Goal: Check status: Check status

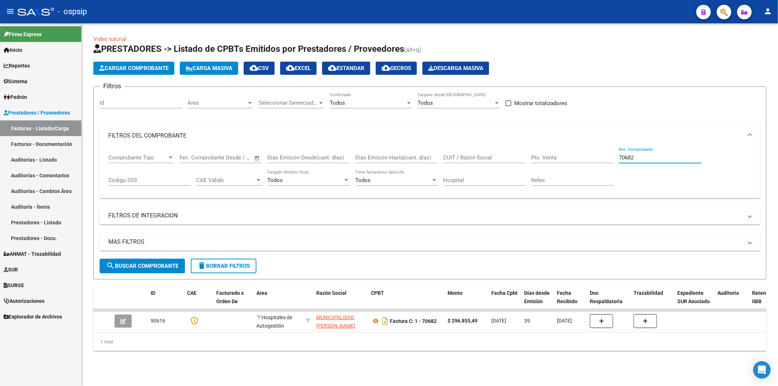
click at [640, 155] on input "70682" at bounding box center [660, 157] width 82 height 7
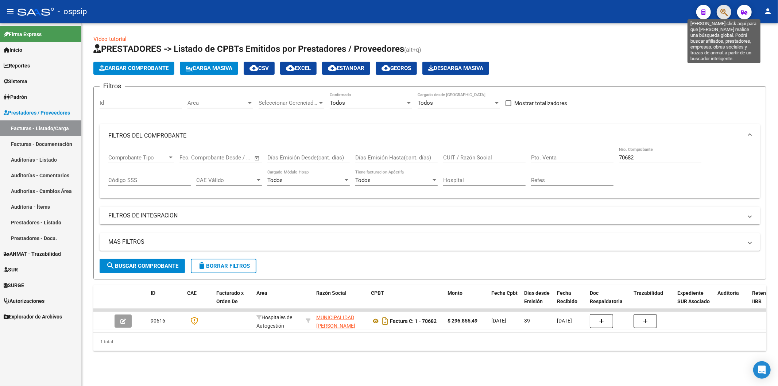
click at [725, 15] on icon "button" at bounding box center [724, 12] width 7 height 8
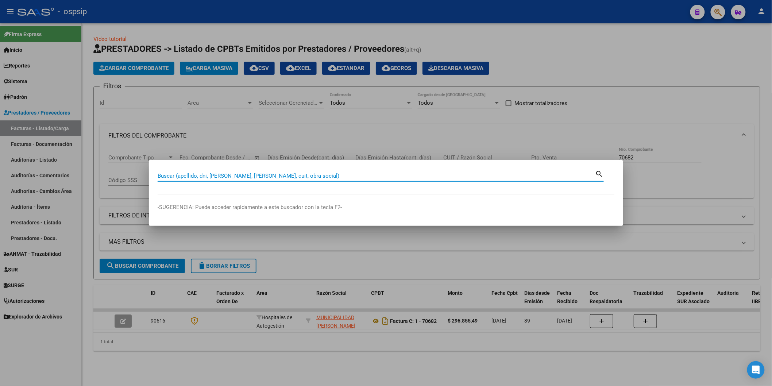
paste input "50050846"
type input "50050846"
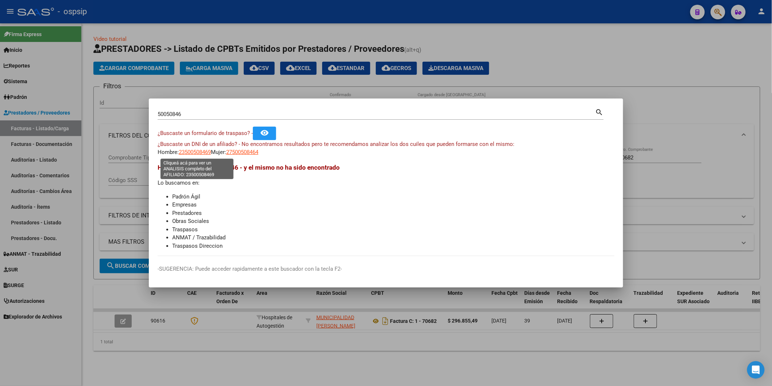
click at [204, 151] on span "23500508469" at bounding box center [195, 152] width 32 height 7
type textarea "23500508469"
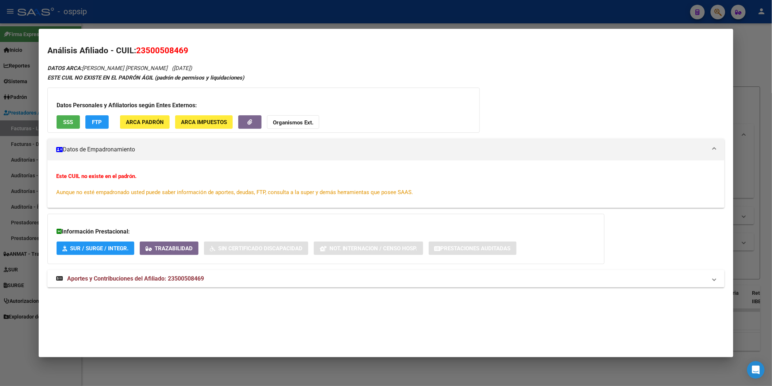
click at [60, 117] on button "SSS" at bounding box center [68, 122] width 23 height 14
click at [278, 121] on strong "Organismos Ext." at bounding box center [293, 122] width 41 height 7
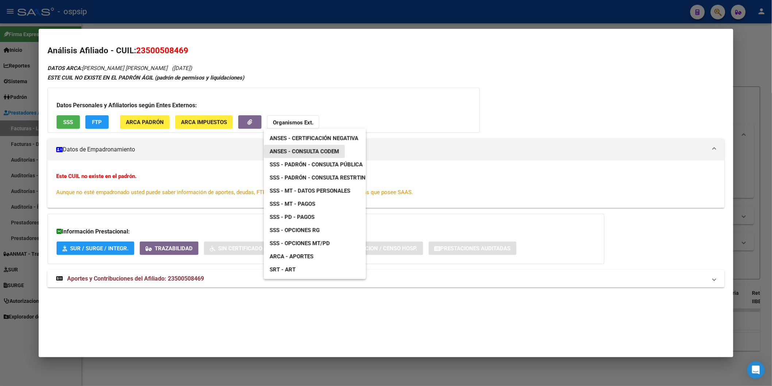
click at [340, 154] on link "ANSES - Consulta CODEM" at bounding box center [304, 151] width 81 height 13
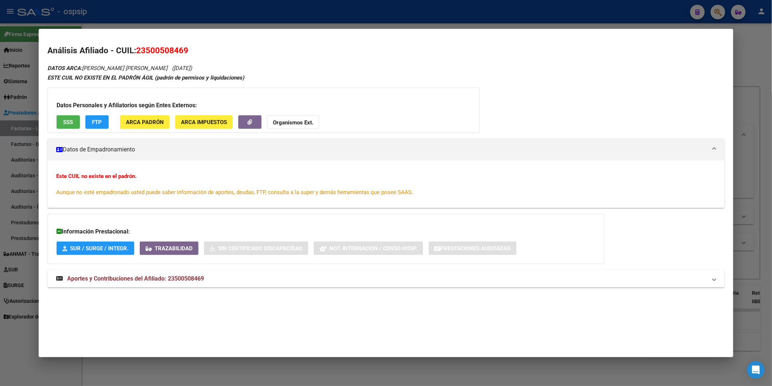
click at [278, 122] on strong "Organismos Ext." at bounding box center [293, 122] width 41 height 7
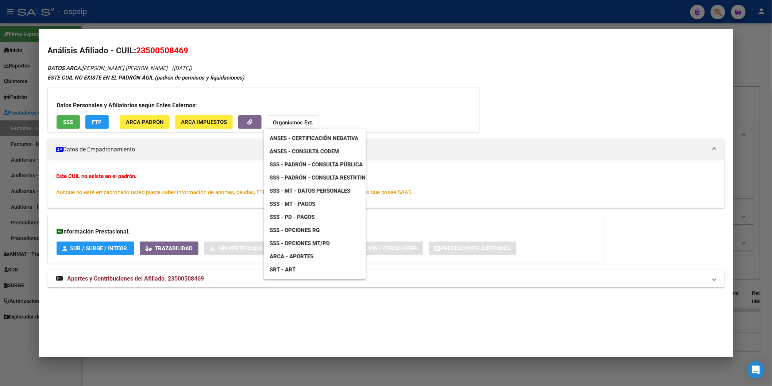
click at [331, 147] on link "ANSES - Consulta CODEM" at bounding box center [304, 151] width 81 height 13
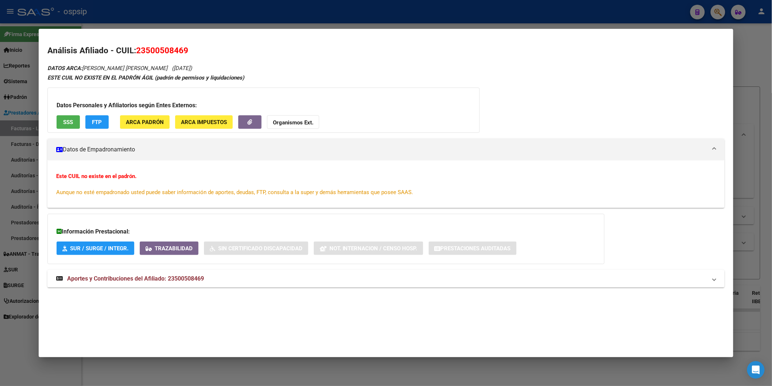
click at [275, 120] on strong "Organismos Ext." at bounding box center [293, 122] width 41 height 7
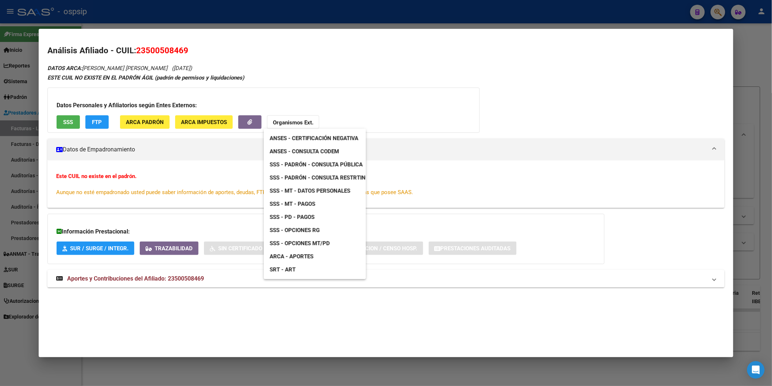
click at [326, 161] on span "SSS - Padrón - Consulta Pública" at bounding box center [316, 164] width 93 height 7
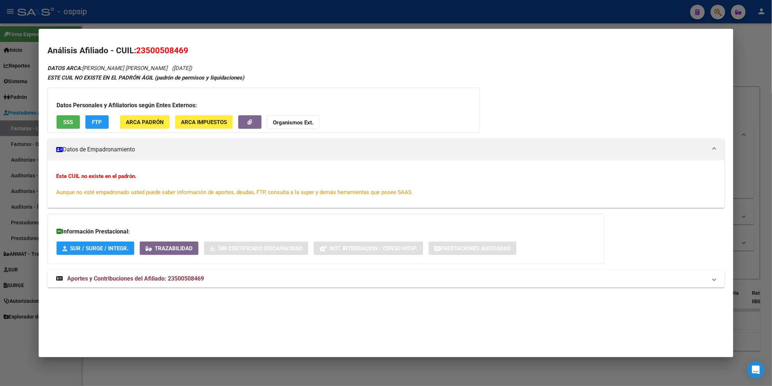
click at [152, 280] on span "Aportes y Contribuciones del Afiliado: 23500508469" at bounding box center [135, 278] width 137 height 7
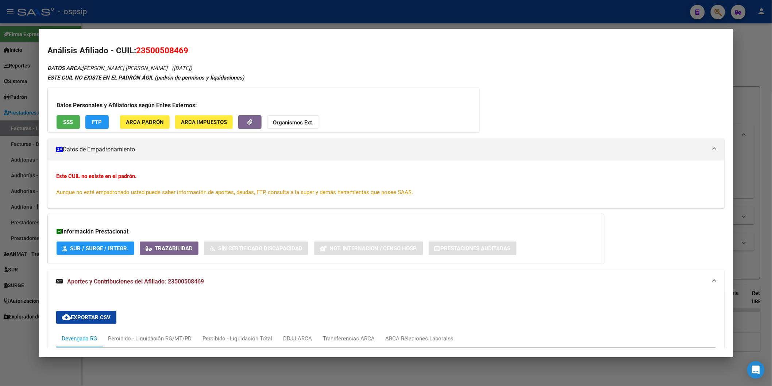
scroll to position [243, 0]
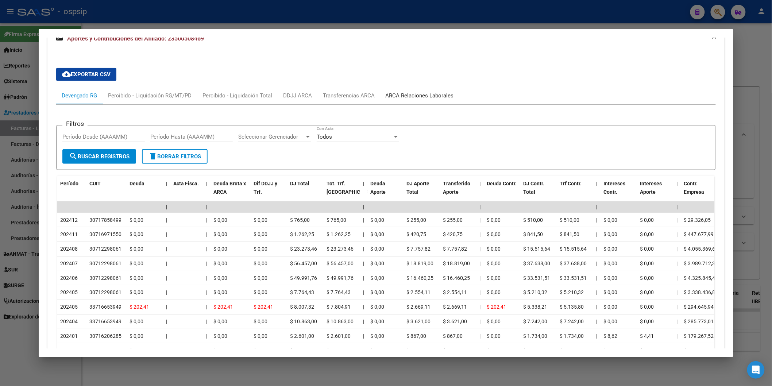
click at [409, 96] on div "ARCA Relaciones Laborales" at bounding box center [420, 96] width 68 height 8
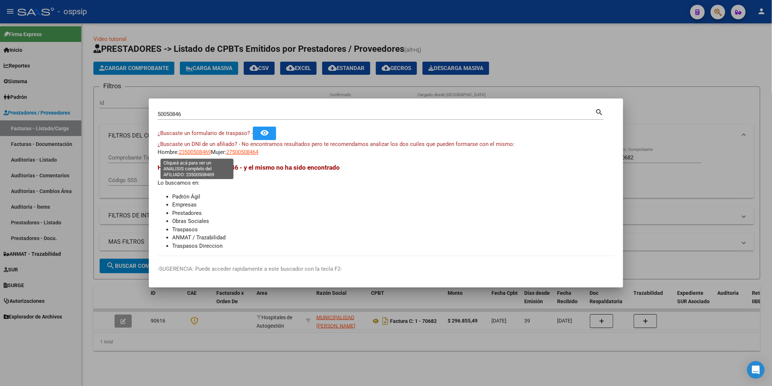
click at [189, 151] on span "23500508469" at bounding box center [195, 152] width 32 height 7
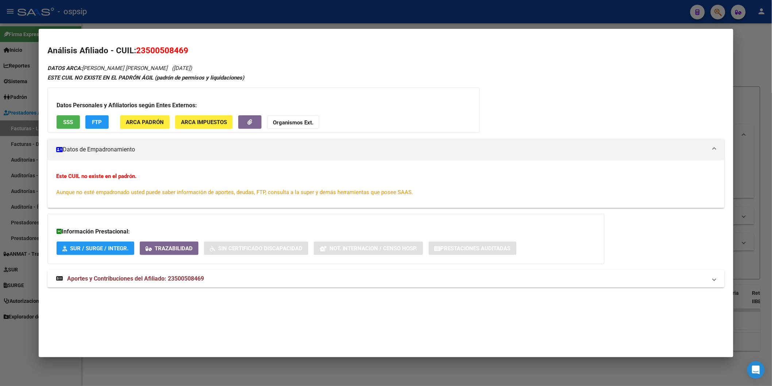
click at [152, 277] on span "Aportes y Contribuciones del Afiliado: 23500508469" at bounding box center [135, 278] width 137 height 7
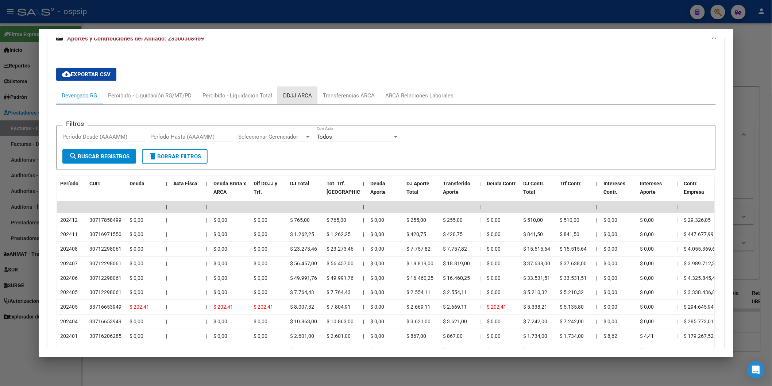
click at [286, 90] on div "DDJJ ARCA" at bounding box center [298, 96] width 40 height 18
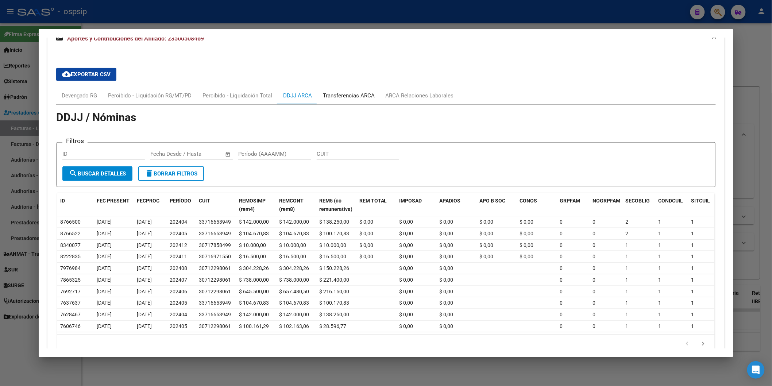
click at [323, 95] on div "Transferencias ARCA" at bounding box center [349, 96] width 52 height 8
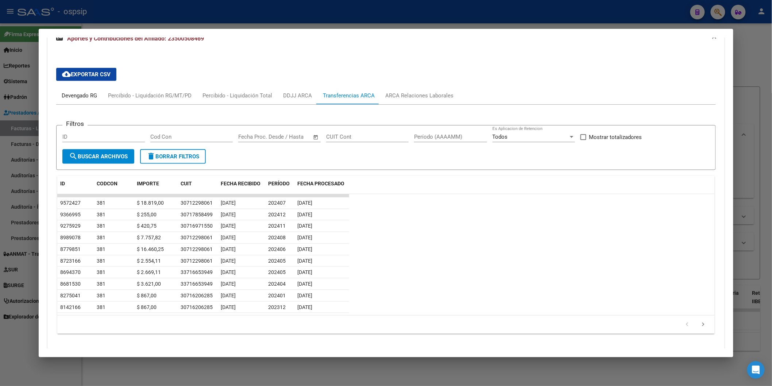
click at [88, 98] on div "Devengado RG" at bounding box center [79, 96] width 35 height 8
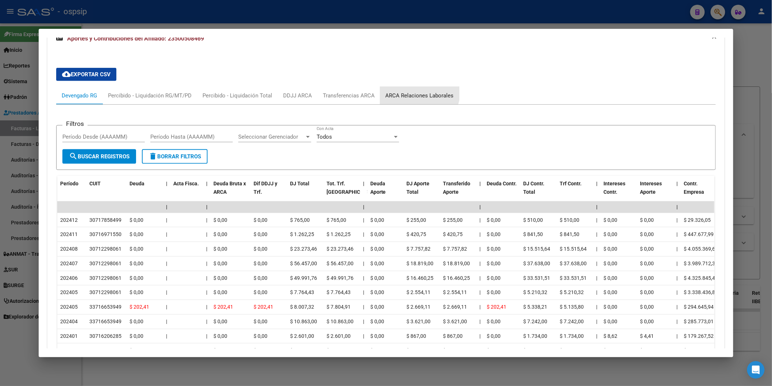
click at [404, 89] on div "ARCA Relaciones Laborales" at bounding box center [419, 96] width 79 height 18
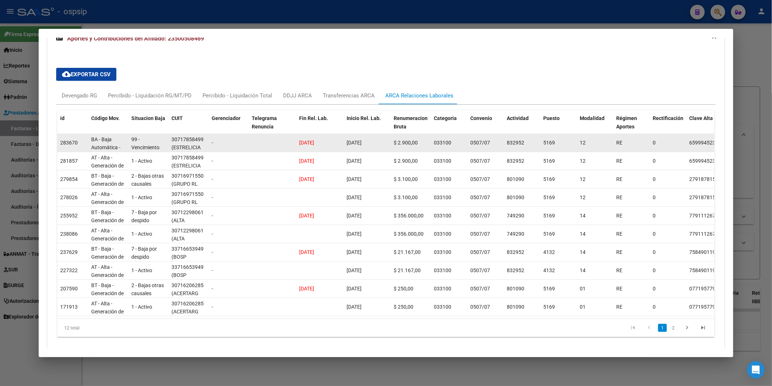
drag, startPoint x: 340, startPoint y: 140, endPoint x: 377, endPoint y: 142, distance: 36.9
click at [377, 142] on datatable-body-cell "[DATE]" at bounding box center [367, 143] width 47 height 18
copy span "[DATE]"
drag, startPoint x: 286, startPoint y: 143, endPoint x: 297, endPoint y: 136, distance: 12.0
click at [324, 147] on div "283670 BA - Baja Automática - Anulación 99 - Vencimiento de contrato a plazo fi…" at bounding box center [510, 143] width 907 height 18
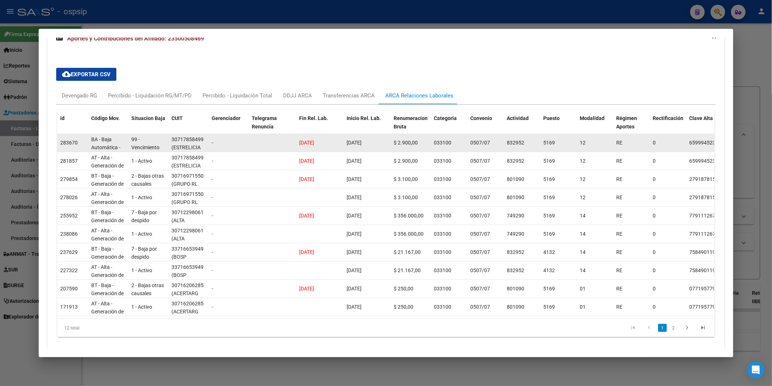
drag, startPoint x: 297, startPoint y: 141, endPoint x: 327, endPoint y: 145, distance: 30.2
click at [327, 145] on div "[DATE]" at bounding box center [320, 143] width 42 height 8
copy span "[DATE]"
